Goal: Task Accomplishment & Management: Use online tool/utility

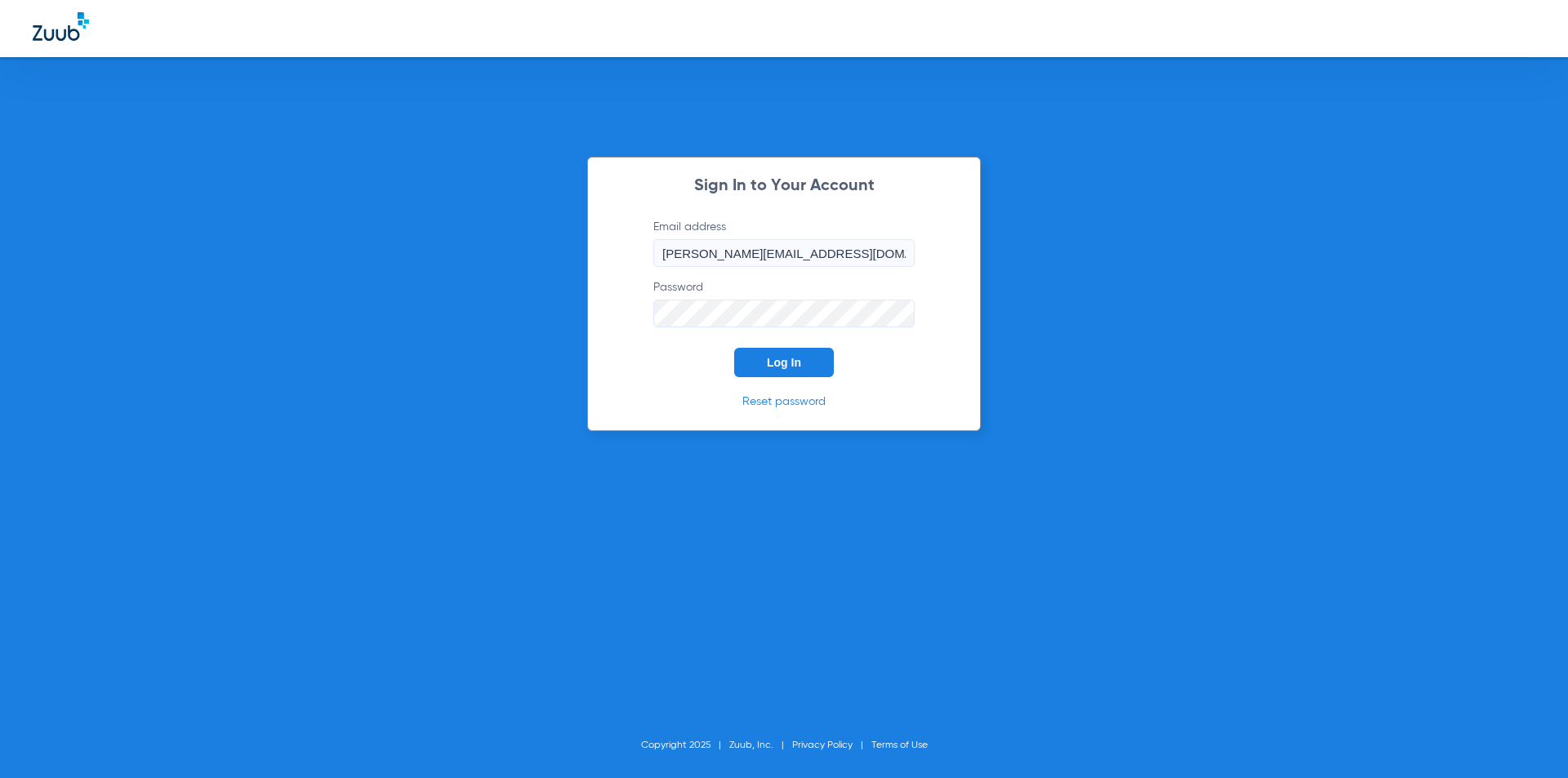
click at [798, 361] on span "Log In" at bounding box center [784, 362] width 34 height 13
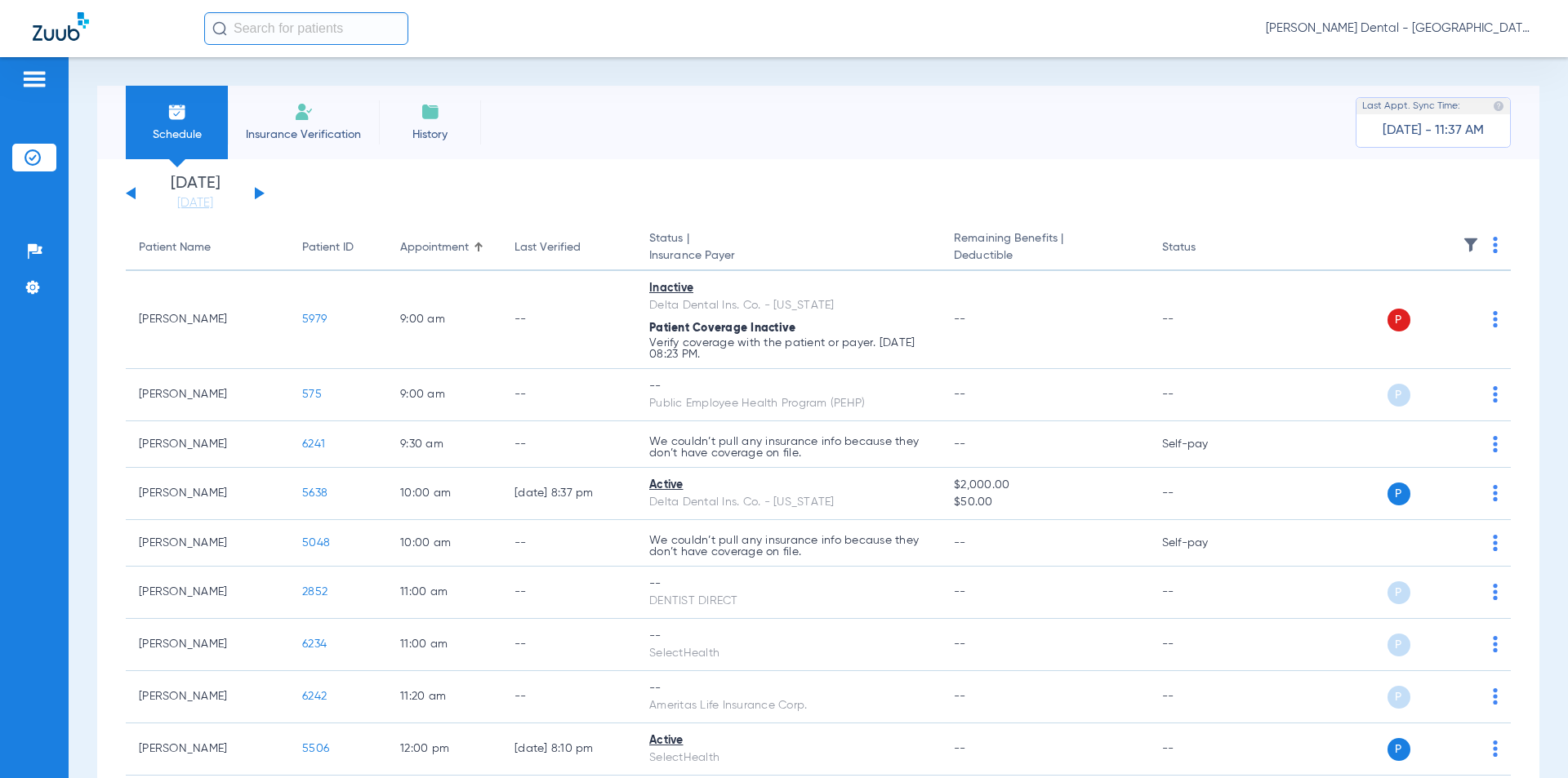
click at [301, 134] on span "Insurance Verification" at bounding box center [303, 134] width 126 height 16
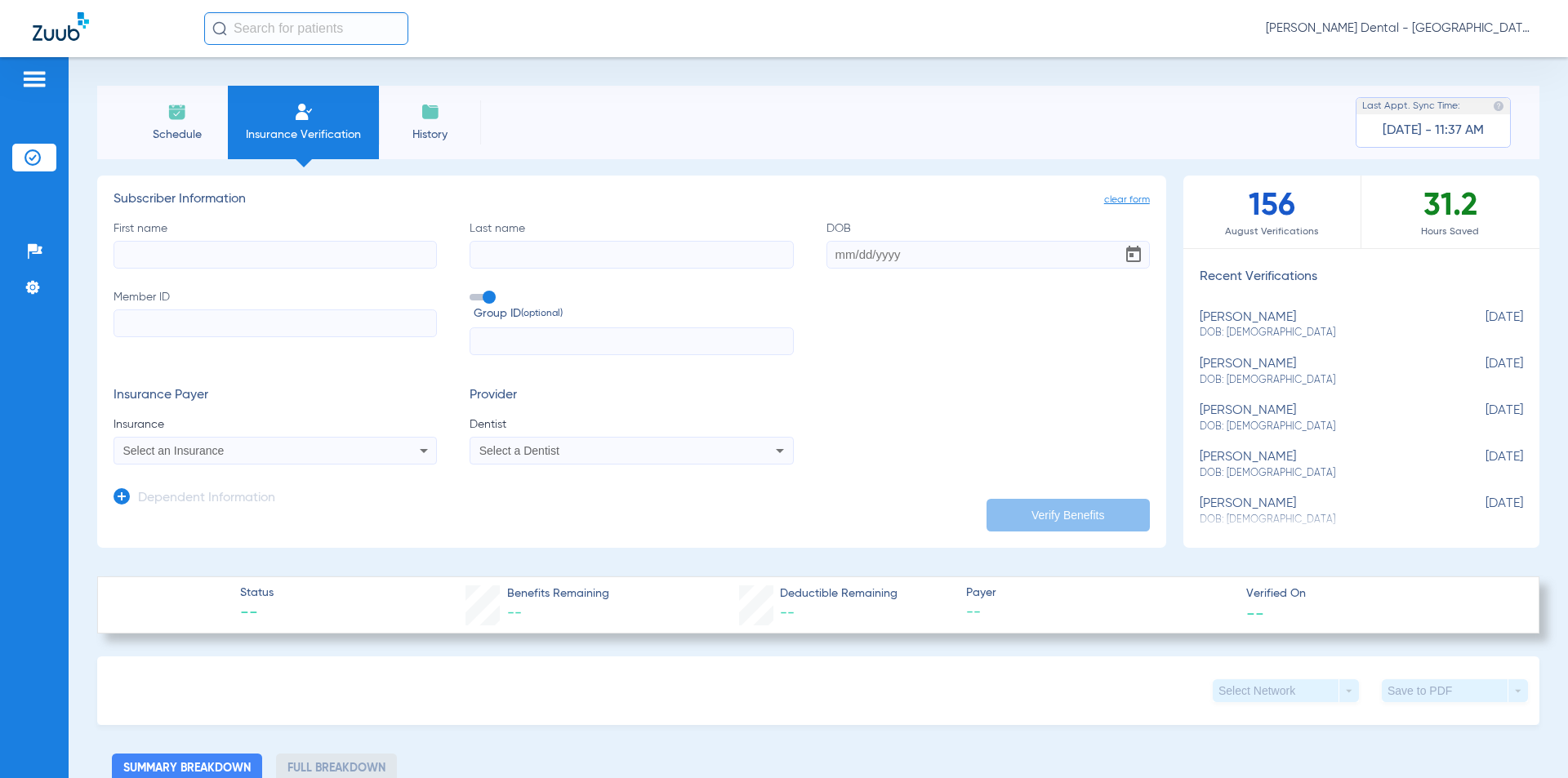
click at [348, 267] on input "First name" at bounding box center [275, 254] width 324 height 28
type input "[PERSON_NAME]"
type input "[DATE]"
click at [298, 318] on input "Member ID" at bounding box center [275, 323] width 324 height 28
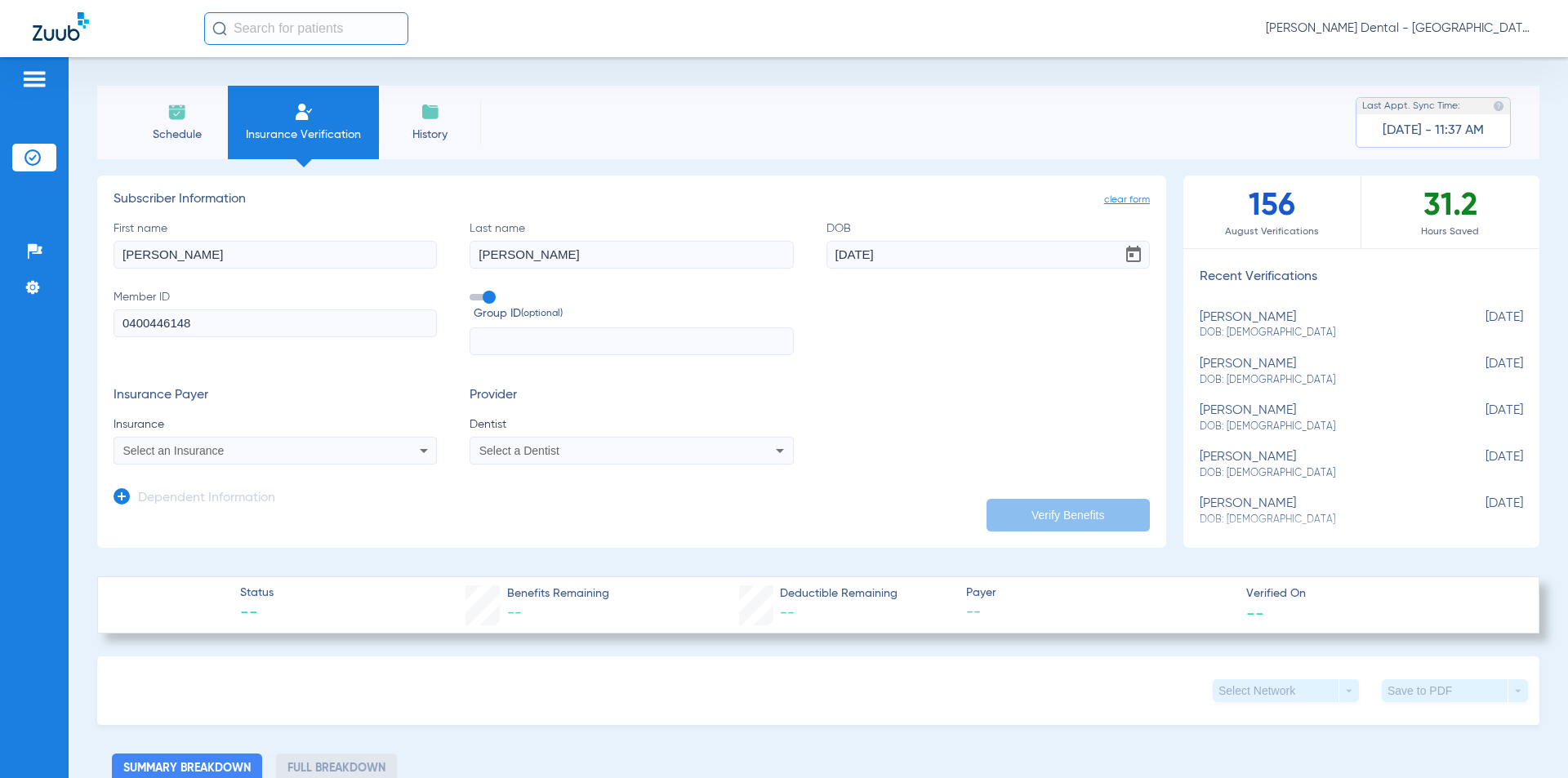
type input "0400446148"
click at [236, 442] on div "Select an Insurance" at bounding box center [274, 451] width 322 height 20
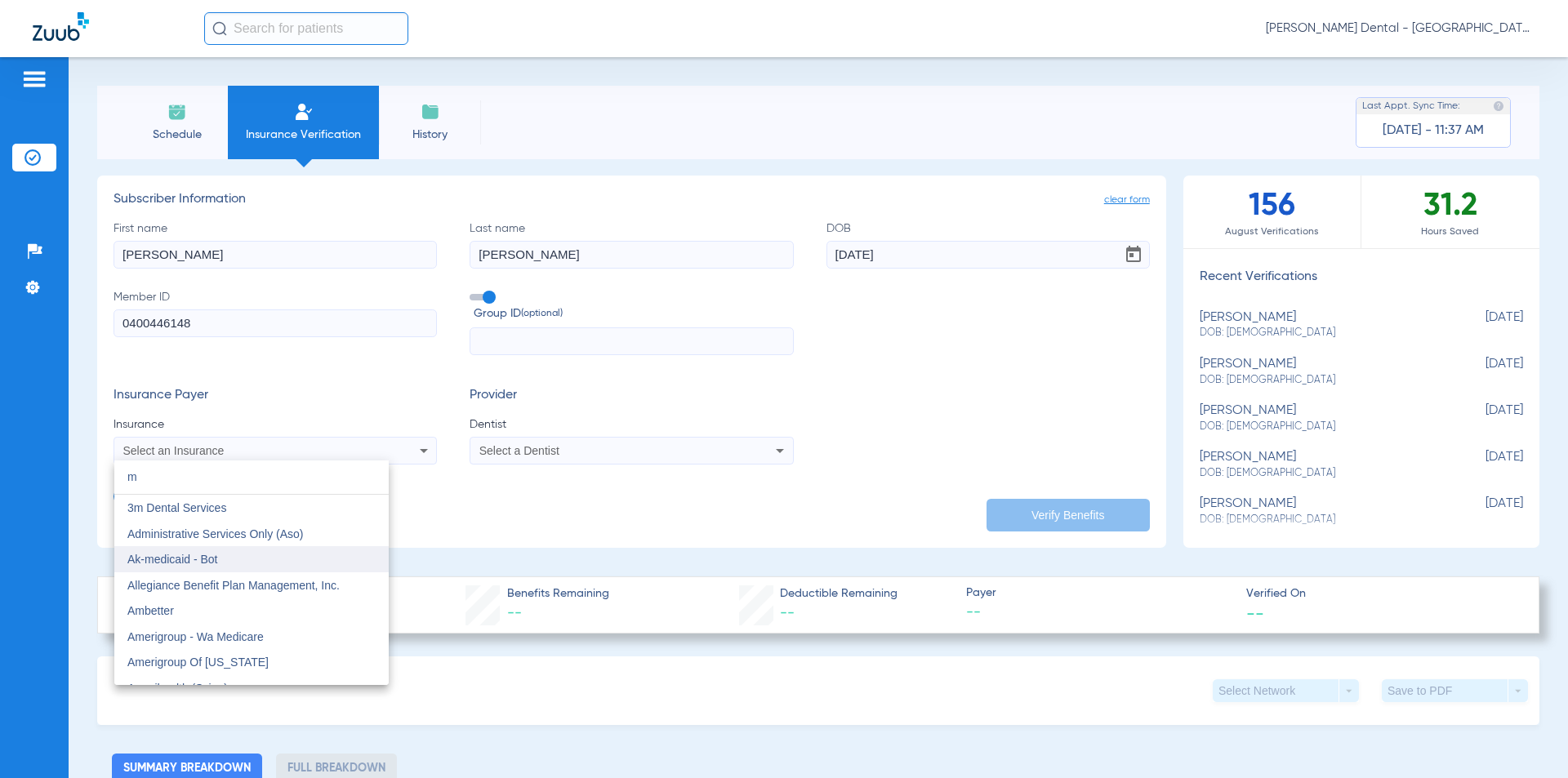
type input "m"
click at [251, 564] on mat-option "Ak-medicaid - Bot" at bounding box center [251, 560] width 274 height 27
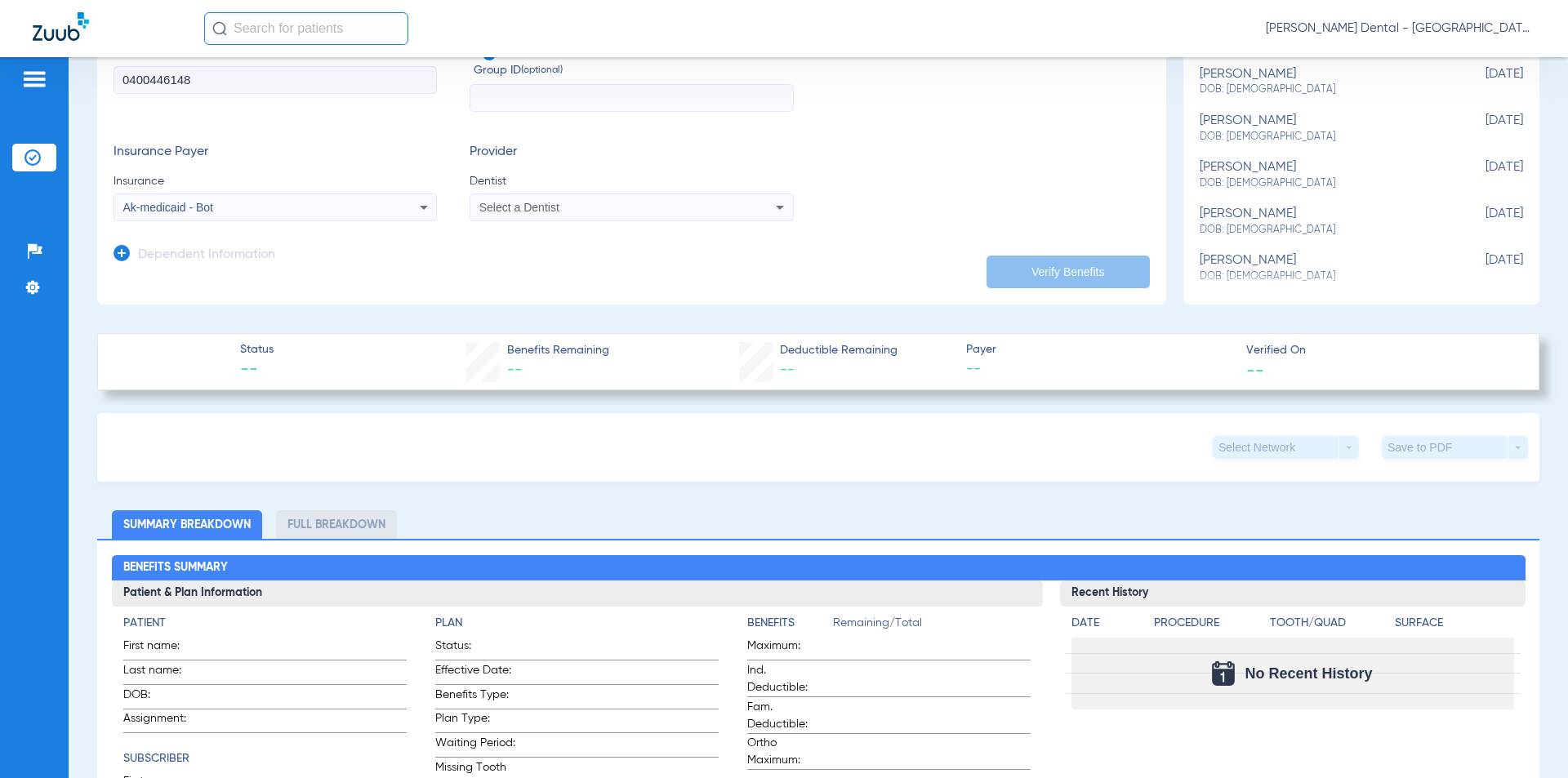
scroll to position [245, 0]
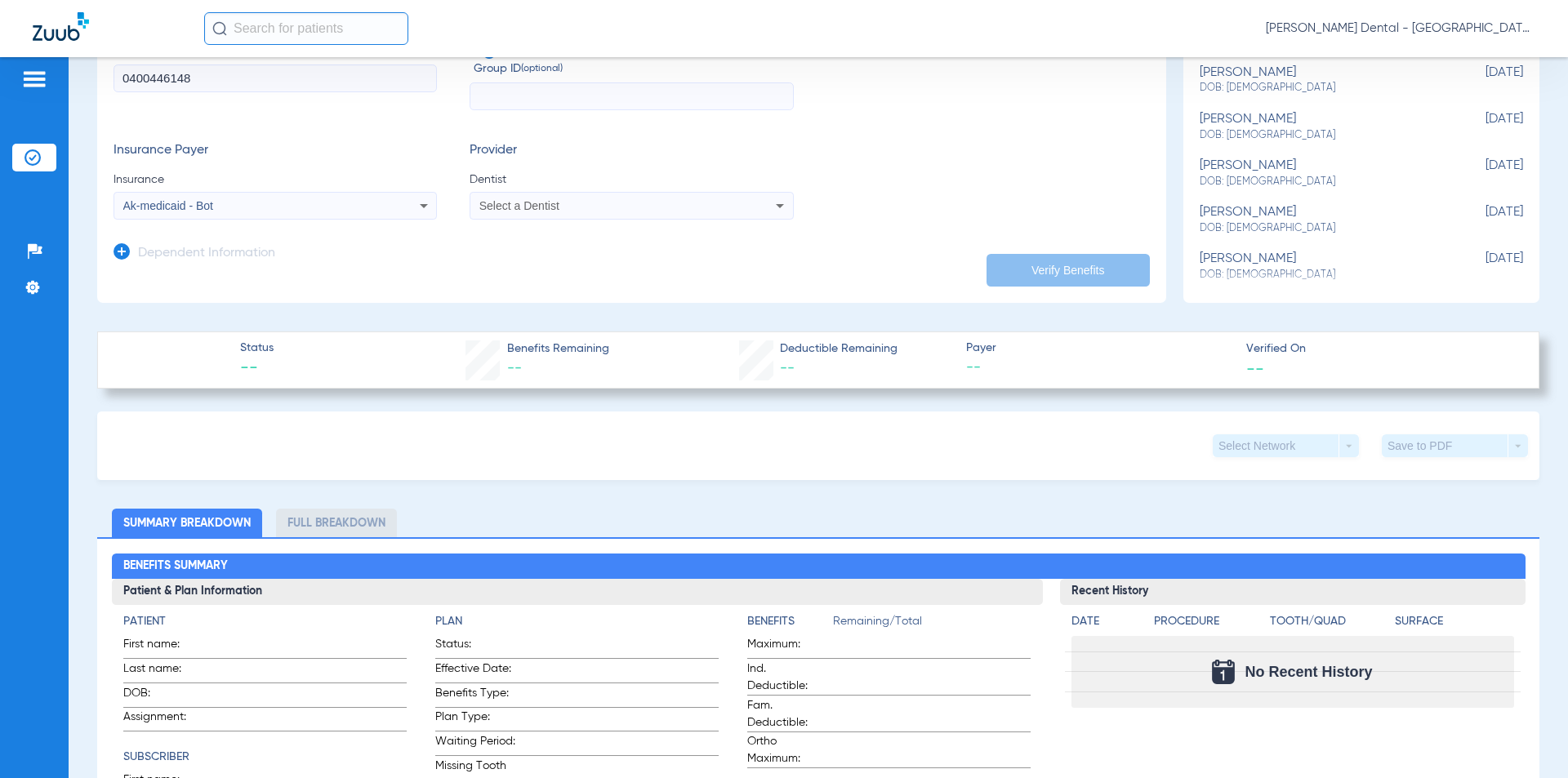
drag, startPoint x: 238, startPoint y: 178, endPoint x: 236, endPoint y: 189, distance: 11.2
click at [236, 189] on app-form-autocomplete "Insurance Ak-medicaid - Bot" at bounding box center [275, 195] width 324 height 48
click at [238, 207] on div "Ak-medicaid - Bot" at bounding box center [245, 206] width 244 height 11
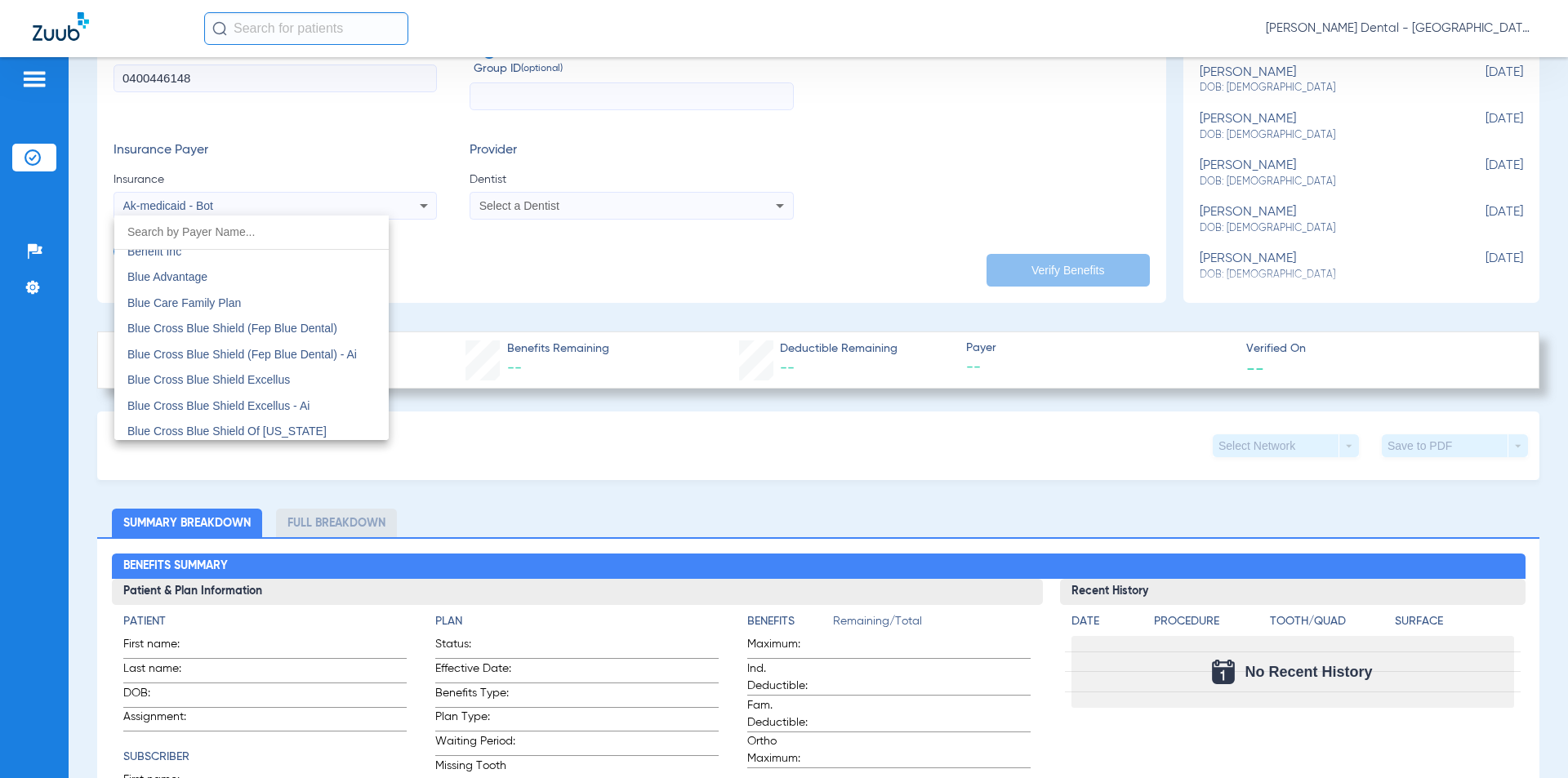
scroll to position [1232, 0]
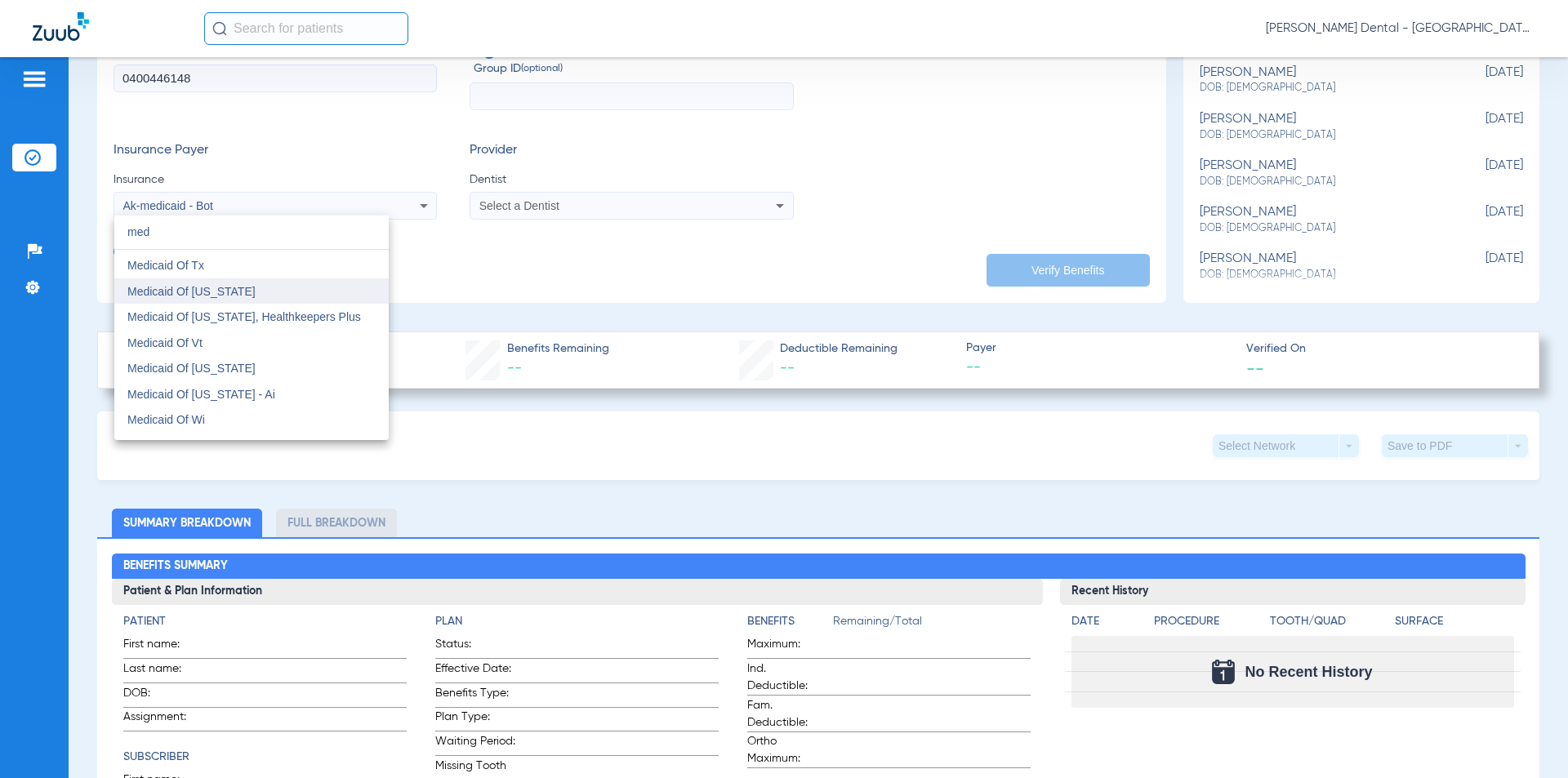
type input "med"
click at [286, 300] on mat-option "Medicaid Of [US_STATE]" at bounding box center [251, 291] width 274 height 27
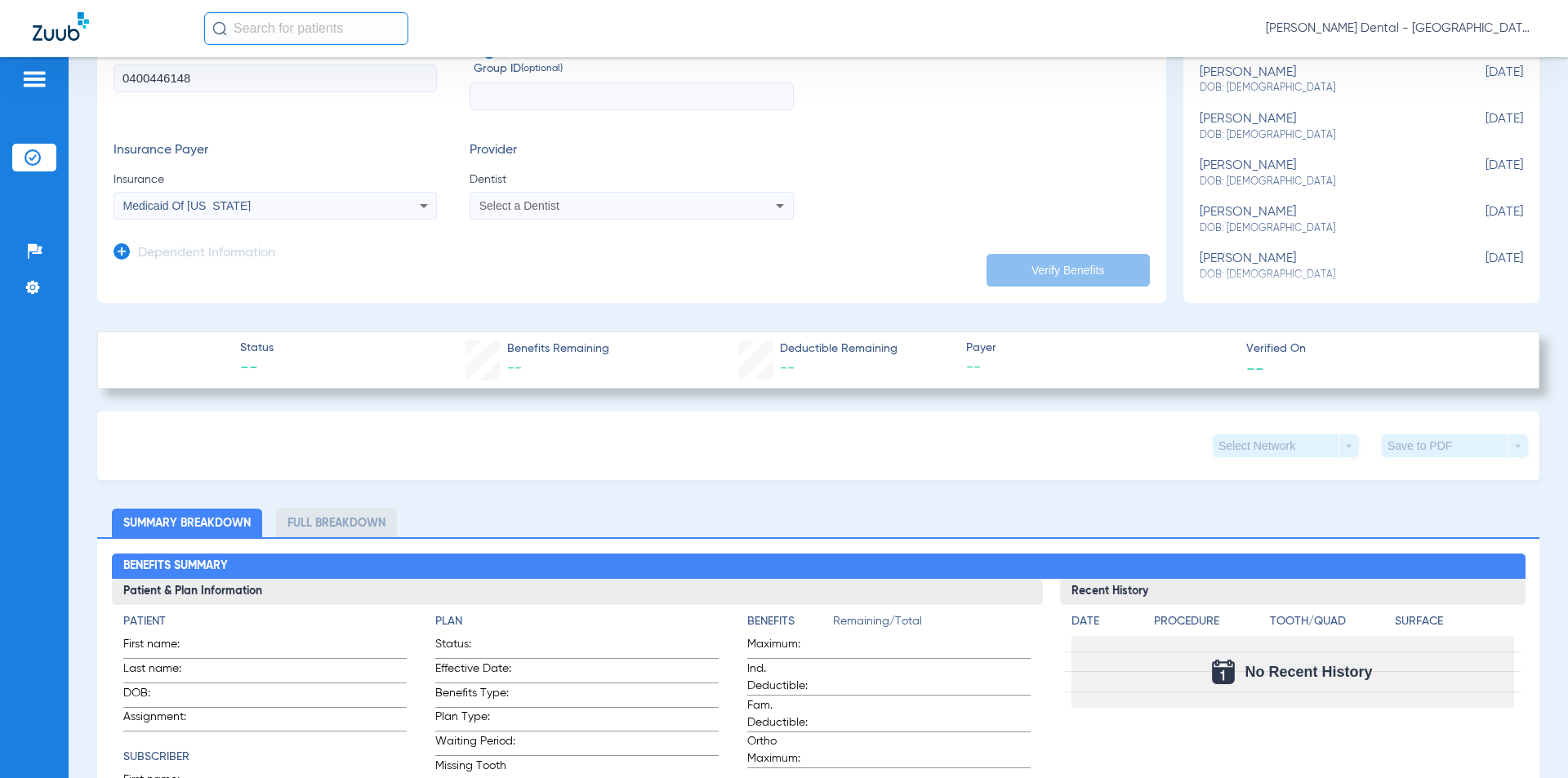
click at [621, 188] on span "Dentist" at bounding box center [631, 179] width 324 height 16
click at [621, 207] on div "Select a Dentist" at bounding box center [601, 206] width 244 height 11
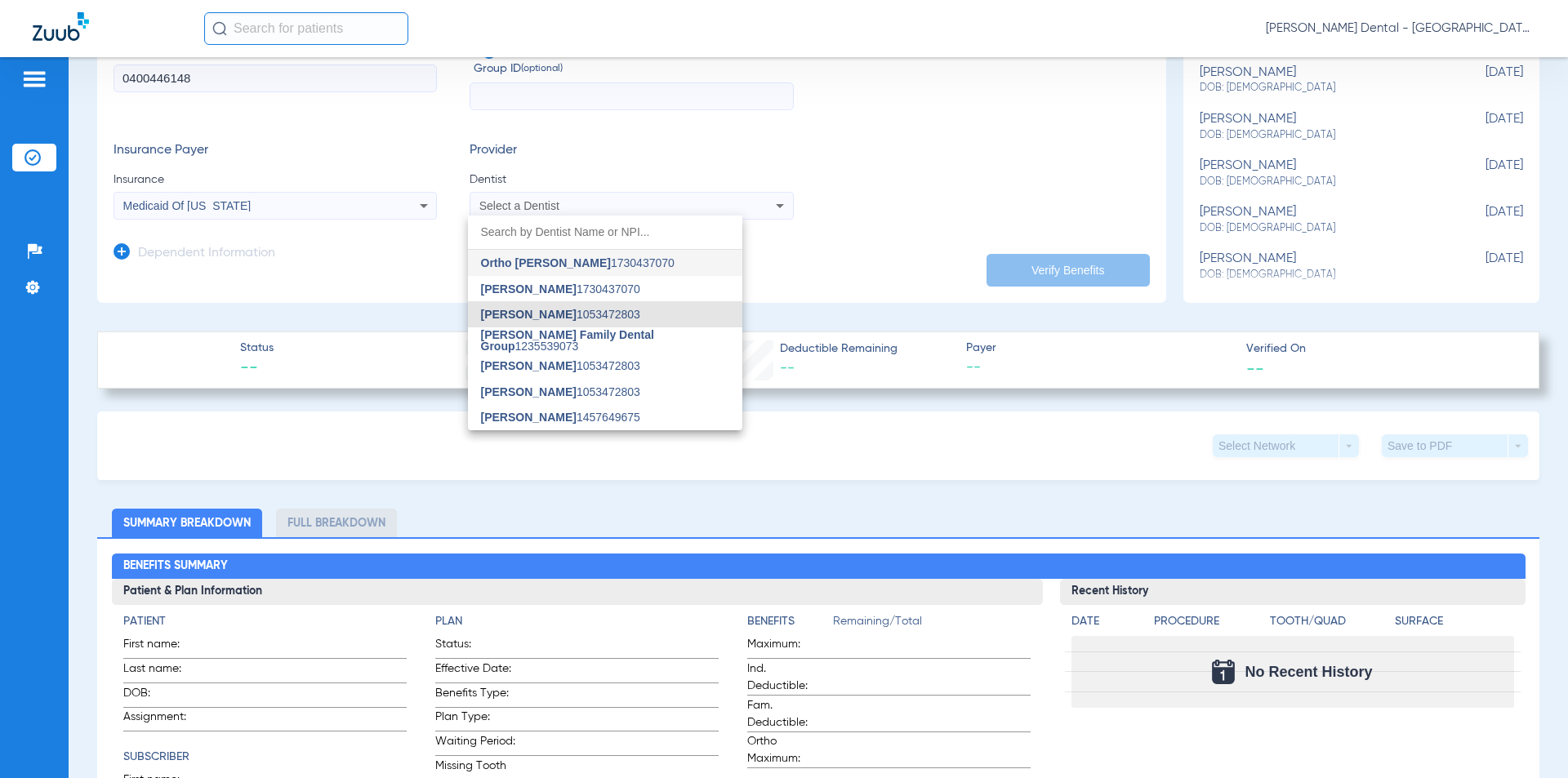
click at [615, 307] on mat-option "[PERSON_NAME] 1053472803" at bounding box center [605, 315] width 274 height 27
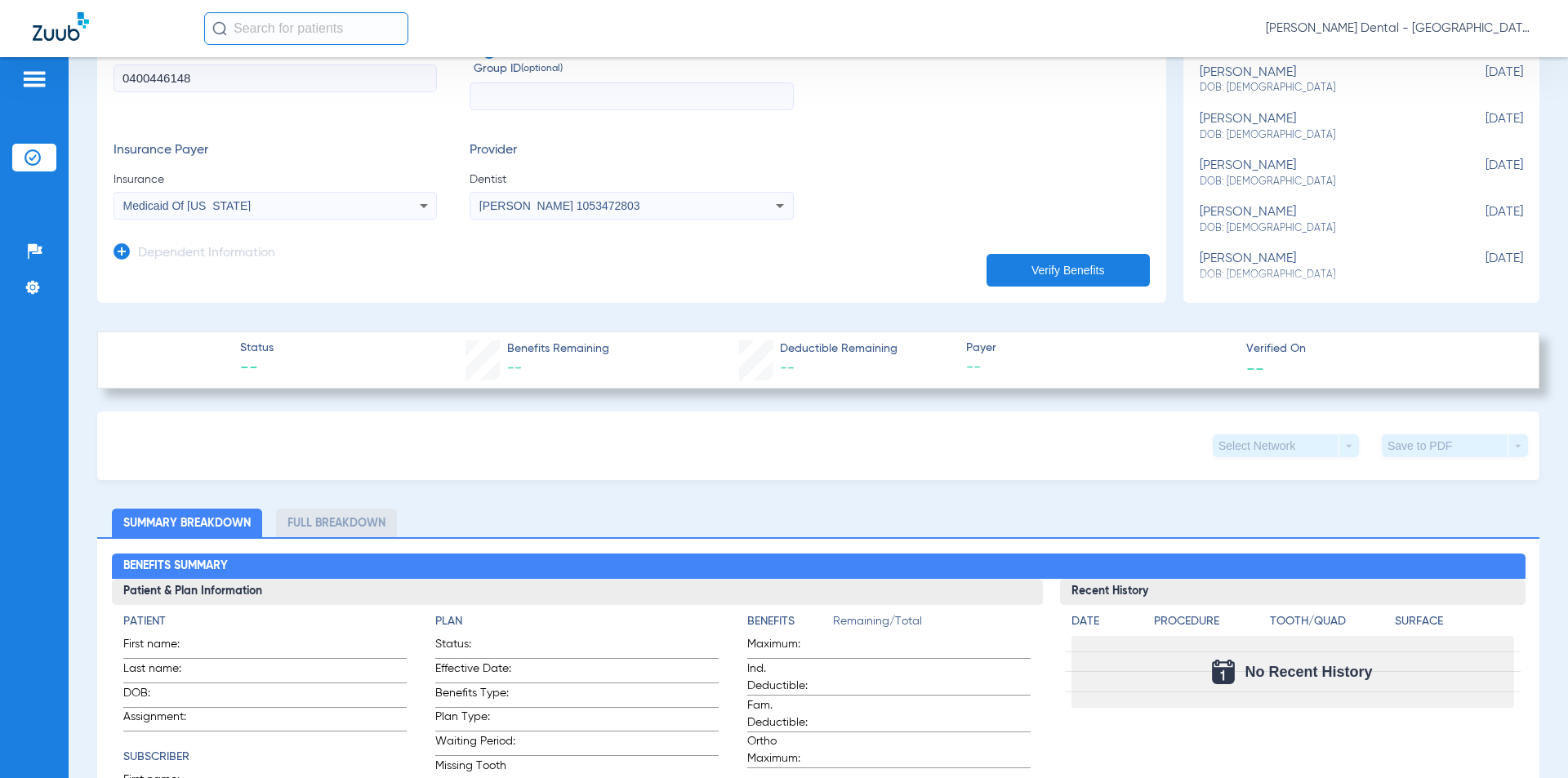
click at [1034, 263] on button "Verify Benefits" at bounding box center [1069, 270] width 163 height 32
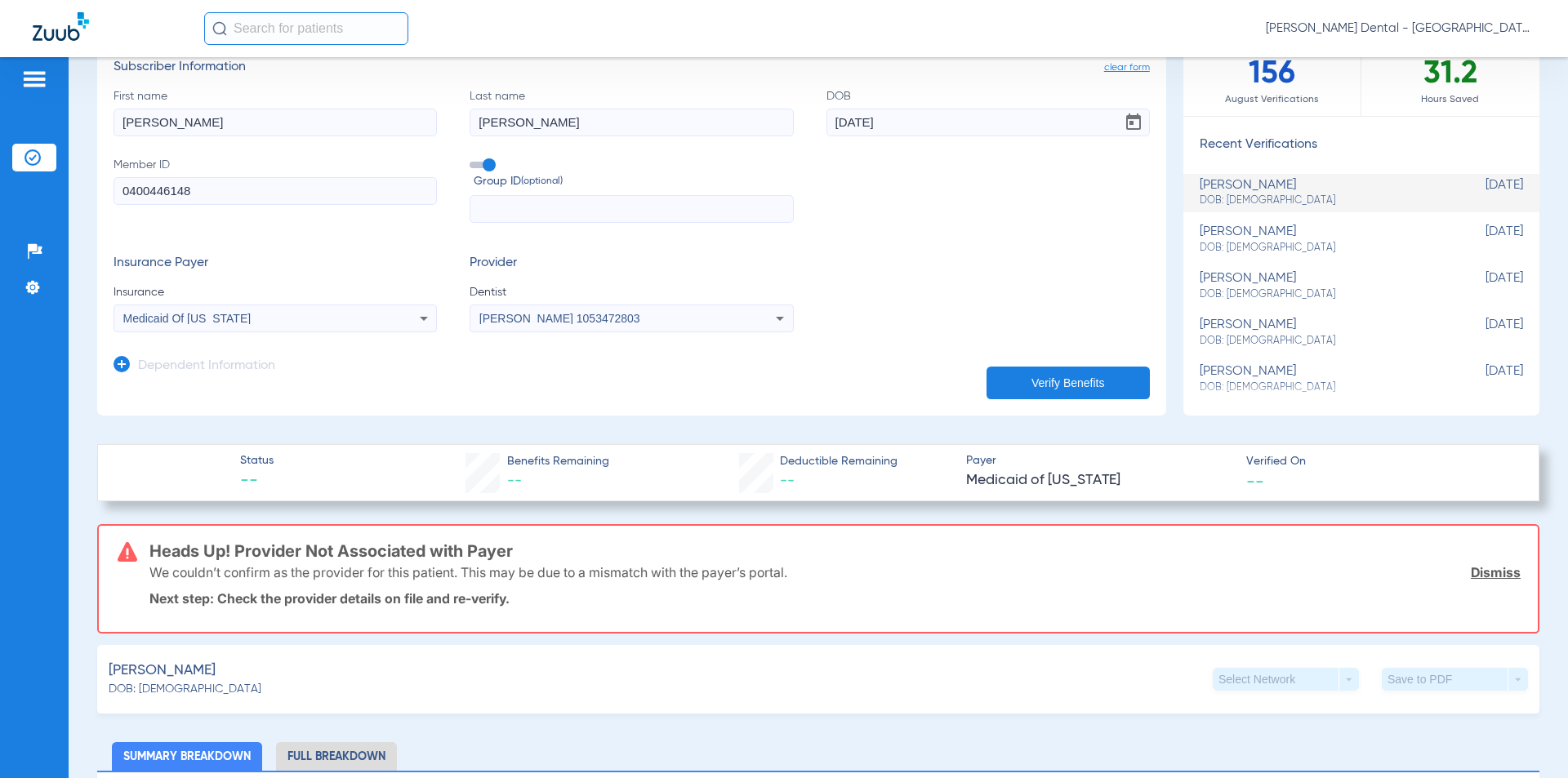
scroll to position [120, 0]
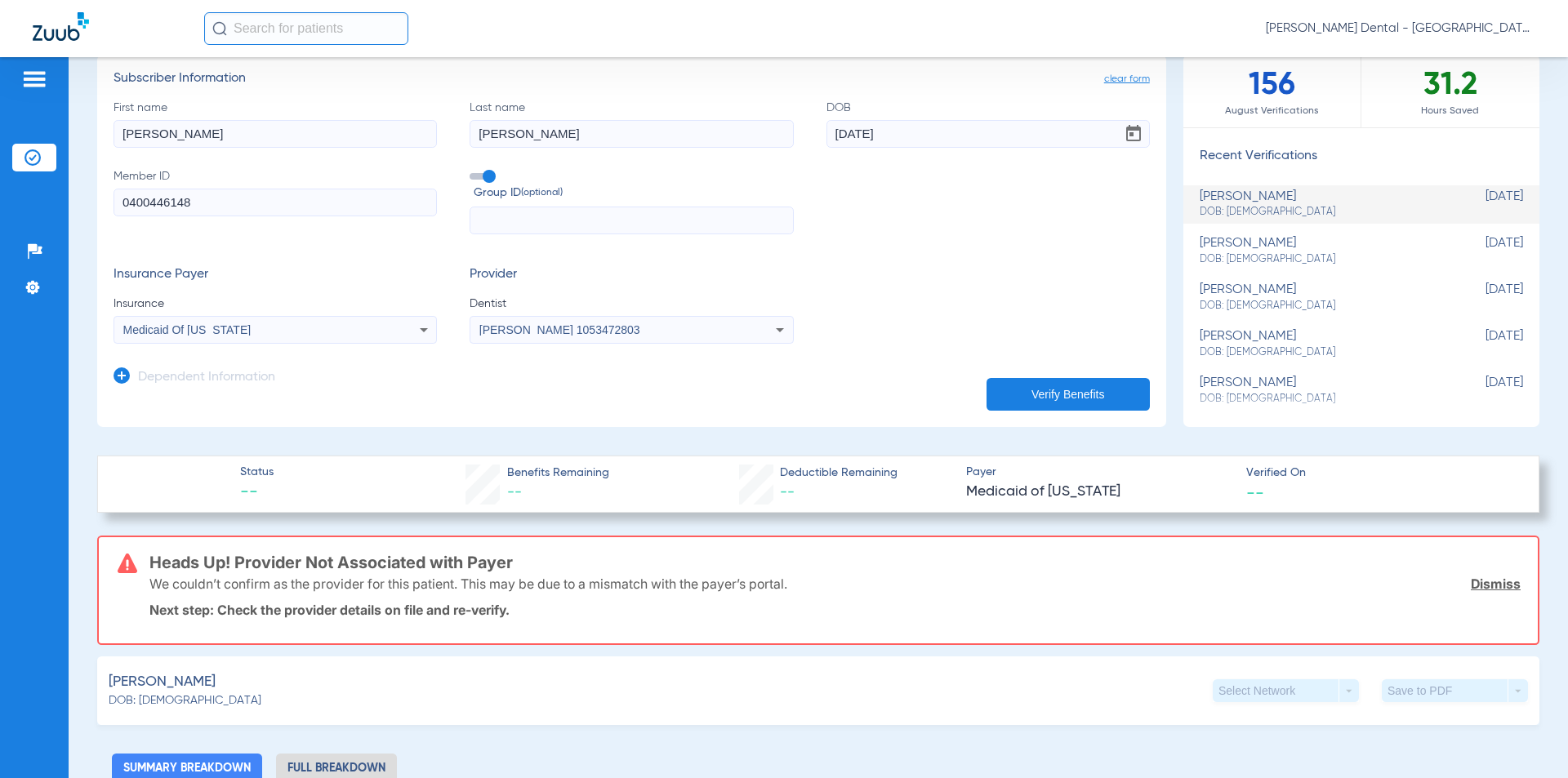
click at [341, 334] on div "Medicaid Of [US_STATE]" at bounding box center [245, 330] width 244 height 11
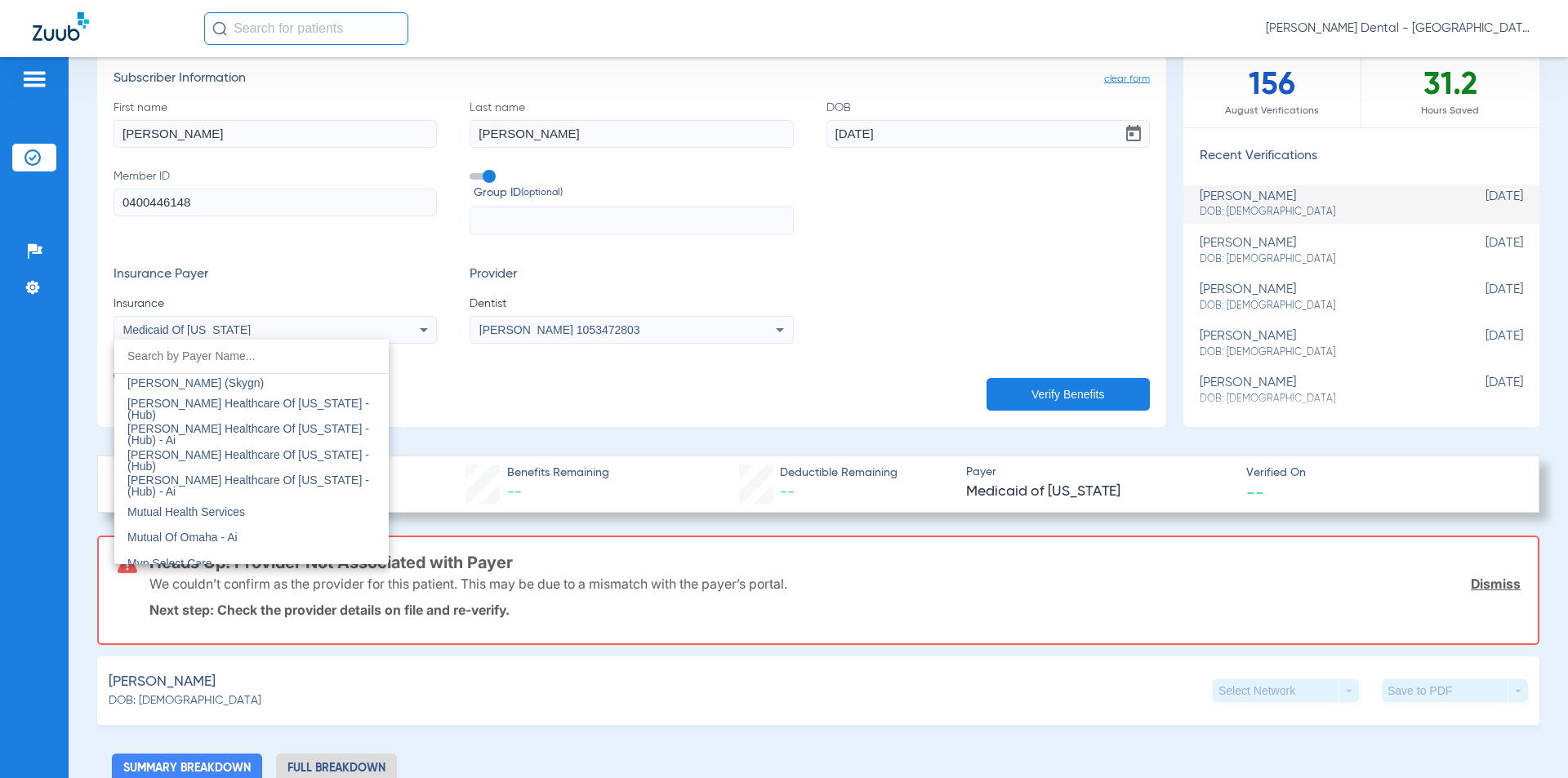
scroll to position [8287, 0]
drag, startPoint x: 495, startPoint y: 522, endPoint x: 727, endPoint y: 261, distance: 349.2
click at [495, 522] on div at bounding box center [784, 389] width 1568 height 778
